Goal: Task Accomplishment & Management: Manage account settings

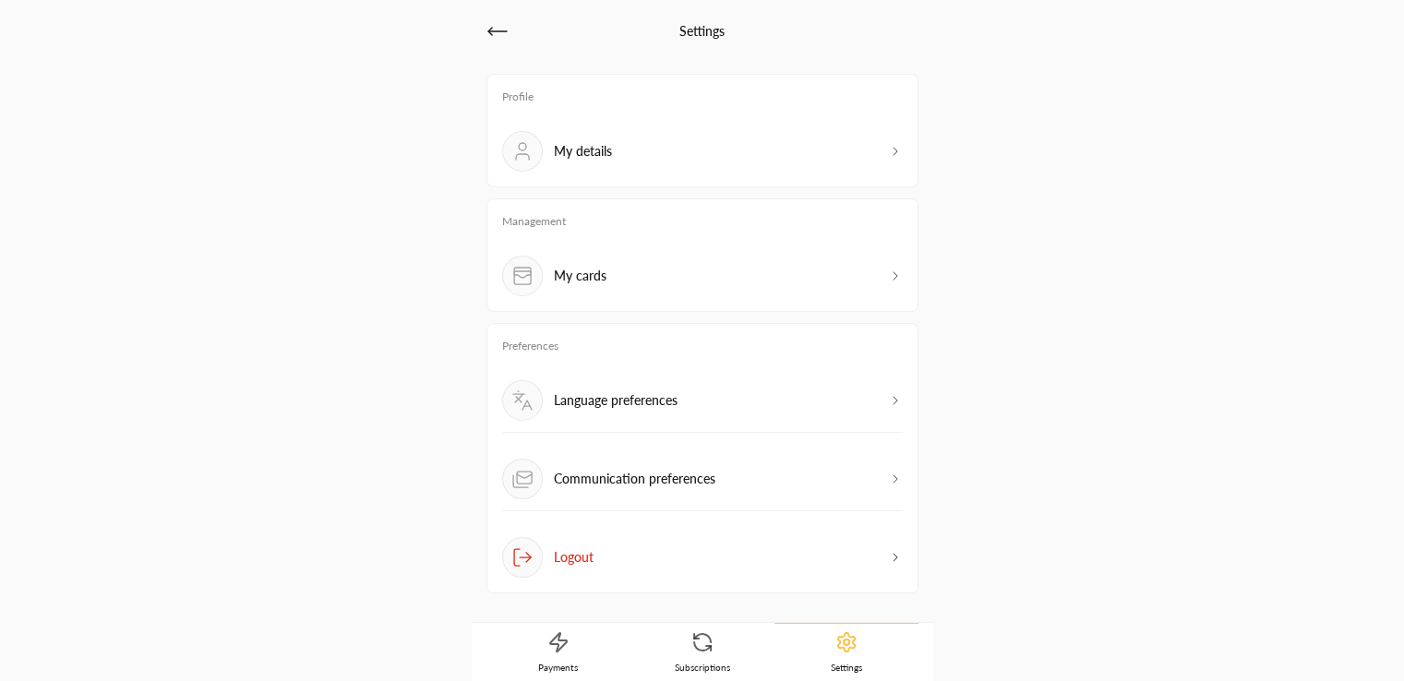
click at [785, 401] on div "Language preferences" at bounding box center [702, 406] width 401 height 53
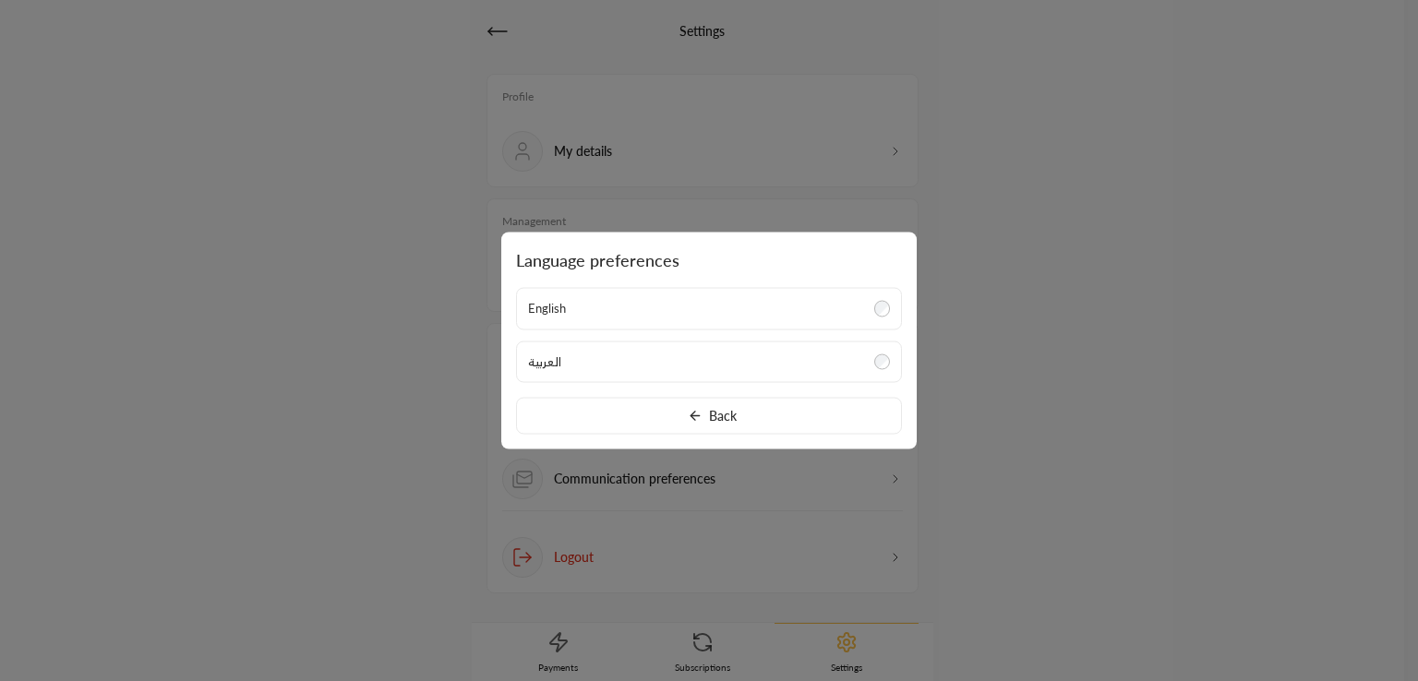
click at [650, 361] on label "العربية" at bounding box center [709, 362] width 386 height 42
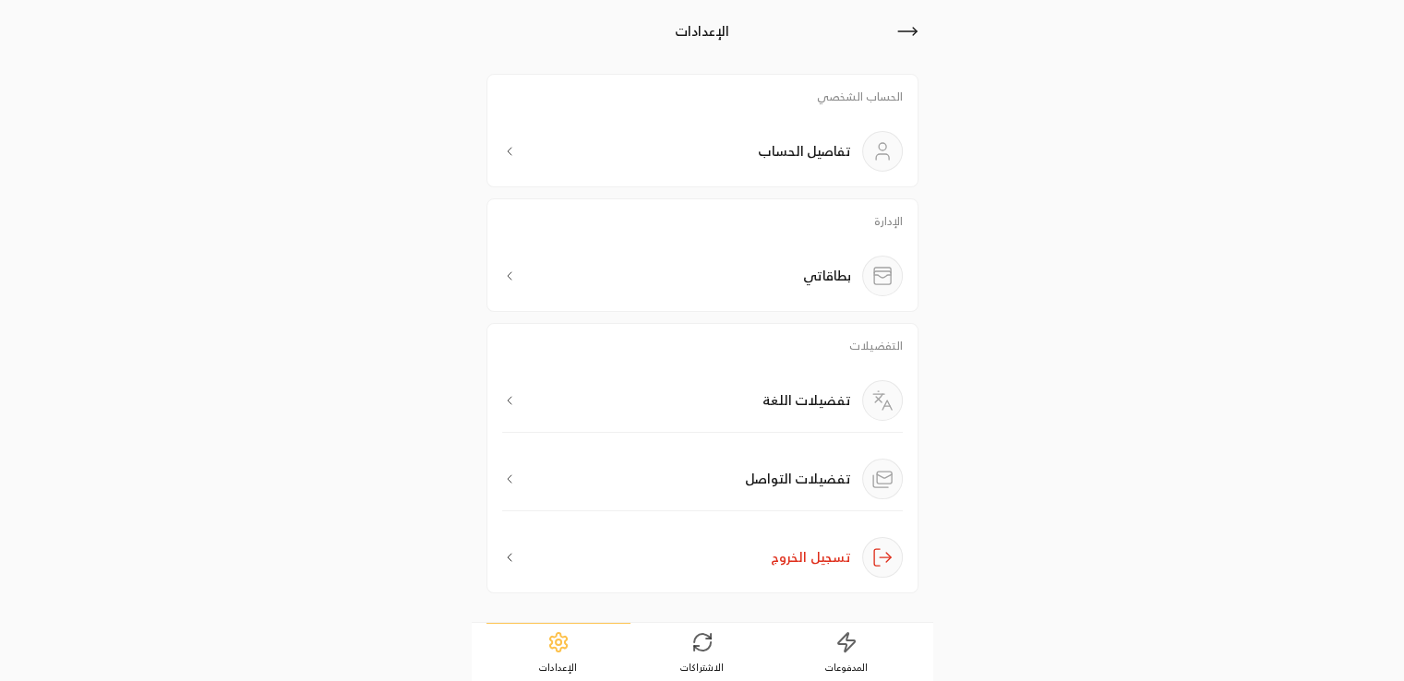
click at [776, 403] on p "تفضيلات اللغة" at bounding box center [807, 400] width 89 height 18
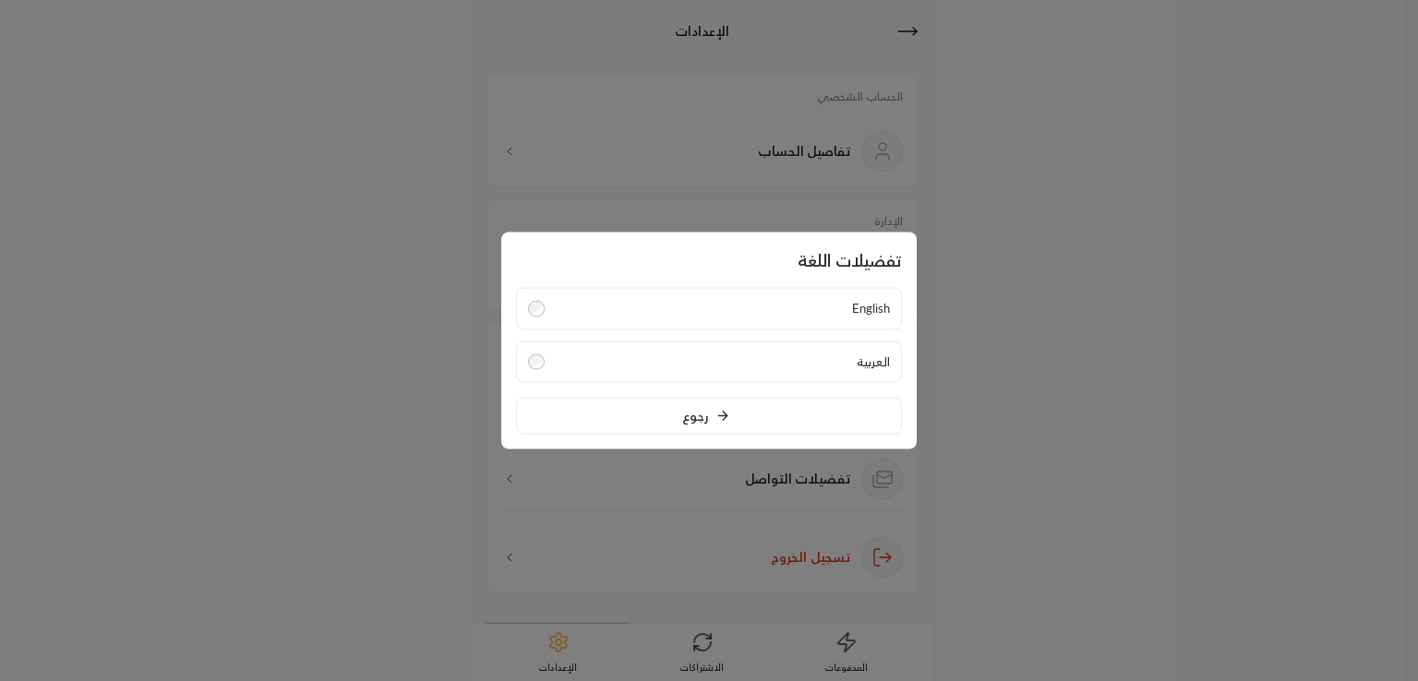
click at [793, 311] on label "English" at bounding box center [709, 309] width 386 height 42
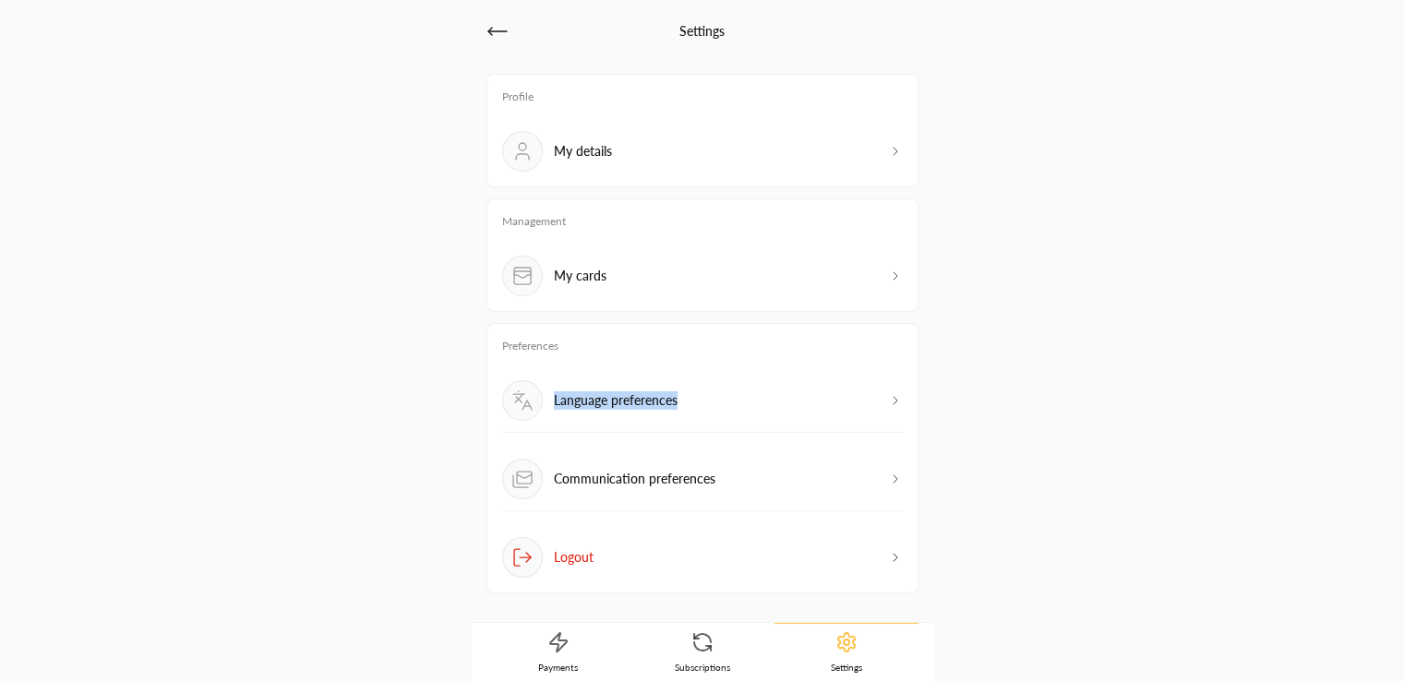
copy p "Language preferences"
drag, startPoint x: 692, startPoint y: 405, endPoint x: 1276, endPoint y: 381, distance: 583.9
click at [1276, 381] on div "Settings Profile My details Management My cards Preferences Language preference…" at bounding box center [702, 340] width 1404 height 681
drag, startPoint x: 709, startPoint y: 479, endPoint x: 522, endPoint y: 496, distance: 188.1
click at [522, 496] on div "Communication preferences" at bounding box center [702, 480] width 401 height 64
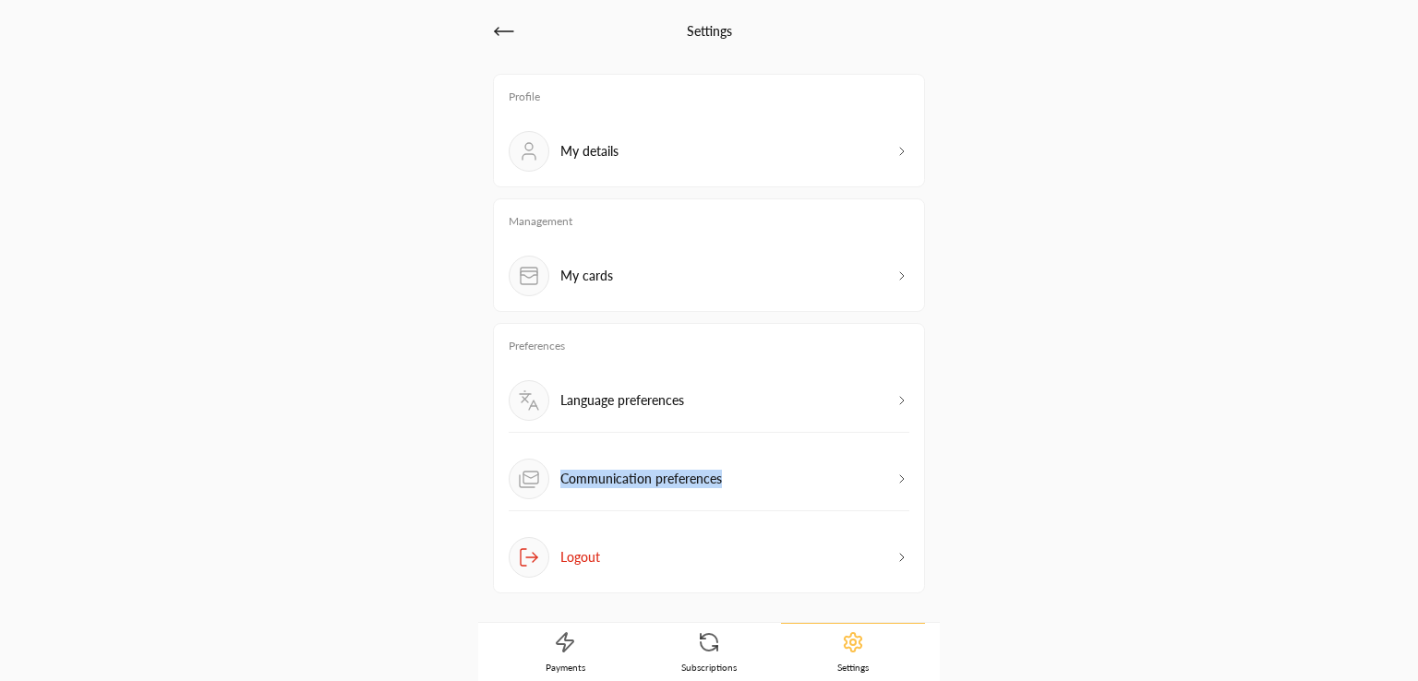
copy p "Communication preferences"
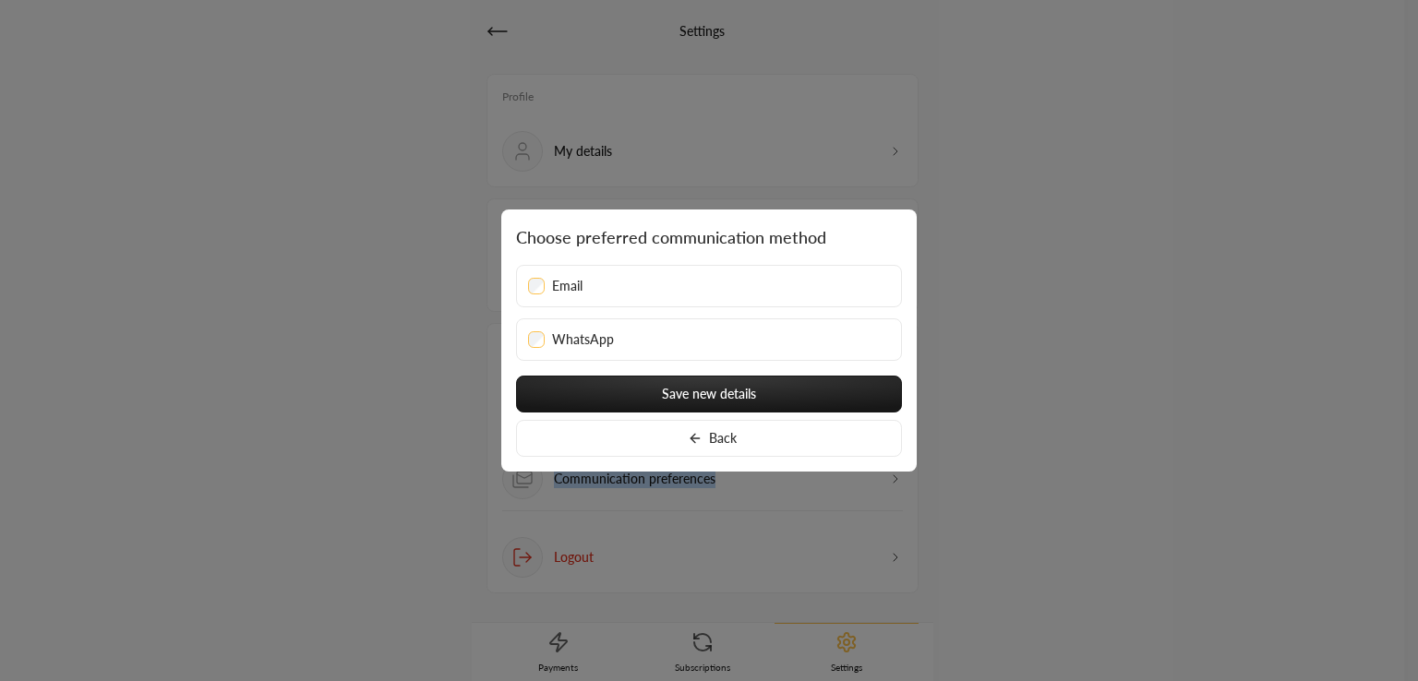
click at [809, 432] on button "Back" at bounding box center [709, 438] width 386 height 37
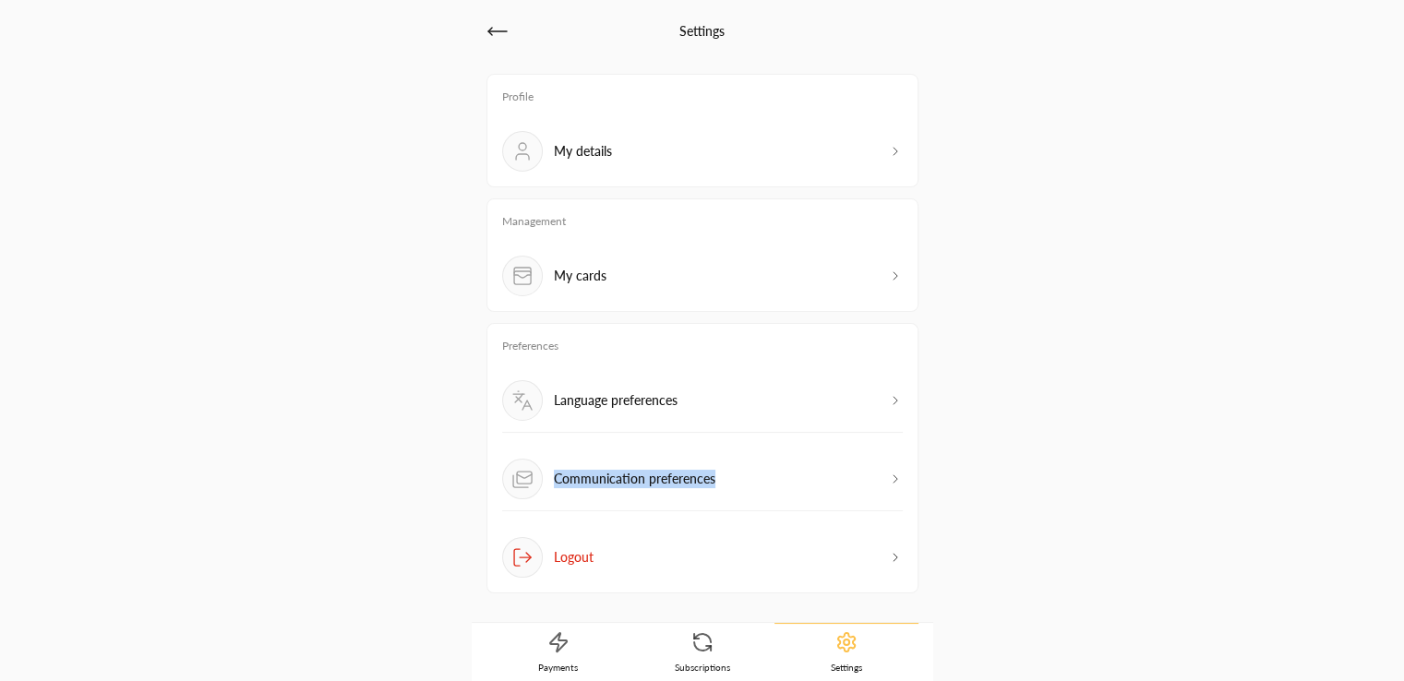
click at [815, 645] on link "Settings" at bounding box center [847, 652] width 144 height 58
click at [497, 40] on icon at bounding box center [498, 31] width 22 height 22
